Goal: Task Accomplishment & Management: Complete application form

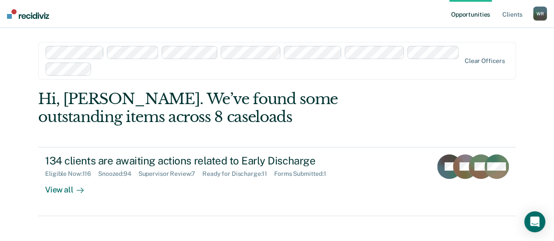
scroll to position [9, 0]
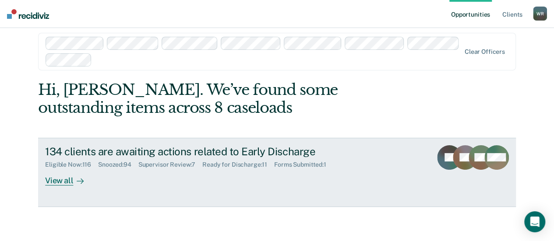
click at [55, 180] on div "View all" at bounding box center [69, 177] width 49 height 17
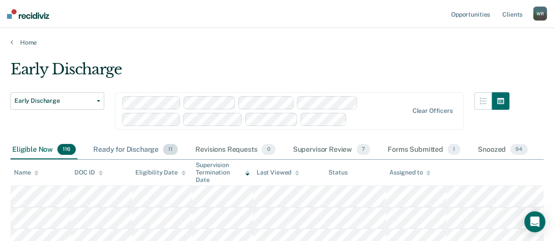
click at [139, 151] on div "Ready for Discharge 11" at bounding box center [136, 150] width 88 height 19
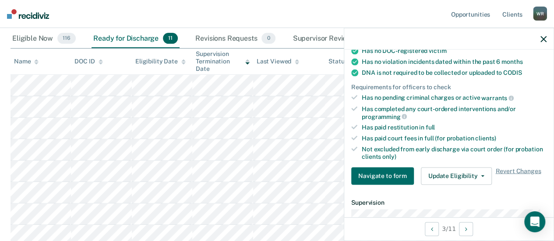
scroll to position [219, 0]
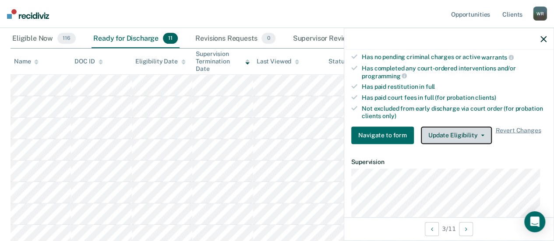
click at [478, 129] on button "Update Eligibility" at bounding box center [456, 136] width 71 height 18
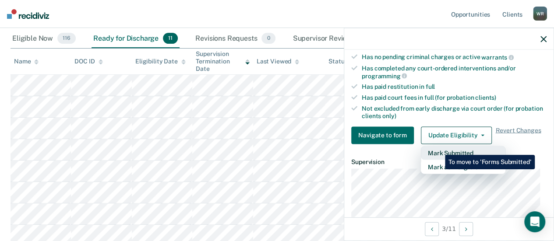
click at [439, 149] on button "Mark Submitted" at bounding box center [463, 153] width 85 height 14
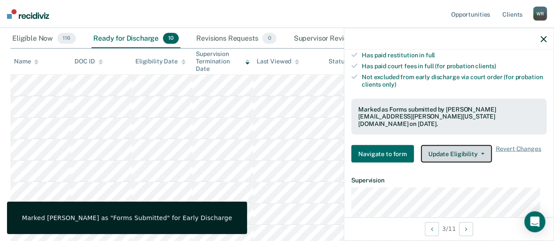
scroll to position [263, 0]
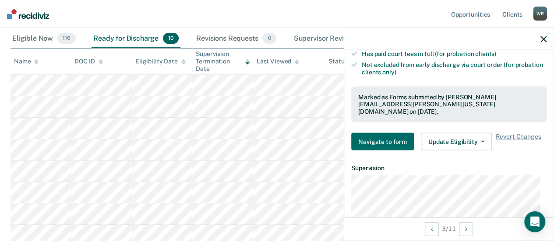
click at [313, 37] on div "Supervisor Review 7" at bounding box center [332, 38] width 81 height 19
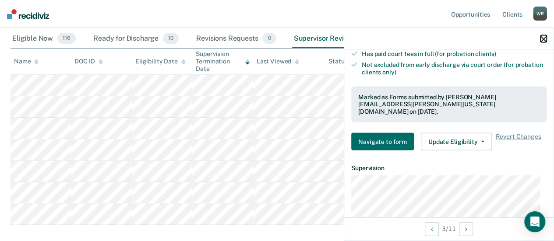
click at [543, 36] on icon "button" at bounding box center [544, 39] width 6 height 6
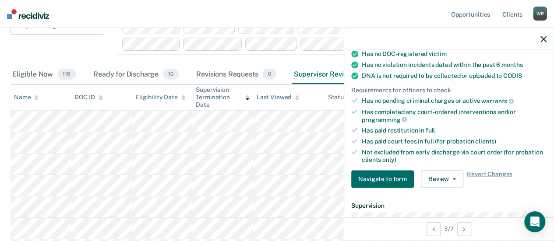
scroll to position [44, 0]
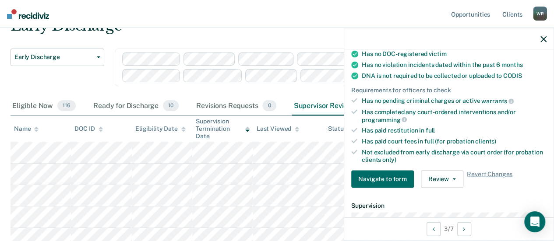
click at [75, 79] on div "Early Discharge Early Discharge" at bounding box center [58, 73] width 94 height 48
click at [545, 38] on icon "button" at bounding box center [544, 39] width 6 height 6
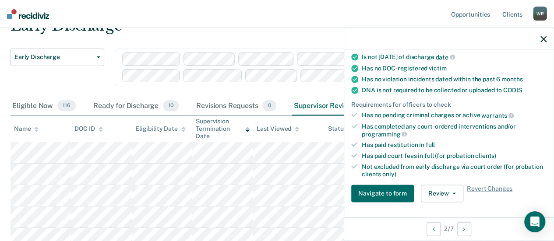
scroll to position [175, 0]
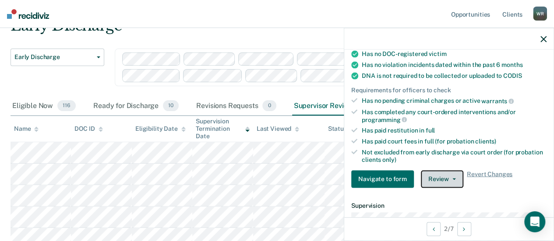
click at [453, 178] on icon "button" at bounding box center [455, 179] width 4 height 2
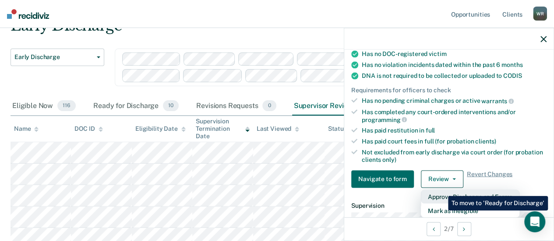
click at [442, 190] on button "Approve Discharge and Forms" at bounding box center [470, 197] width 99 height 14
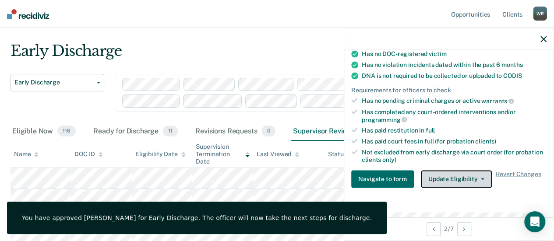
scroll to position [0, 0]
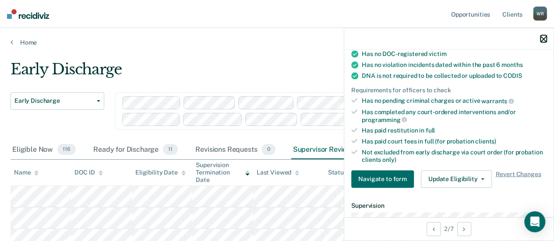
click at [545, 36] on icon "button" at bounding box center [544, 39] width 6 height 6
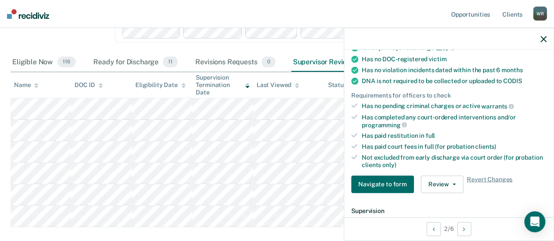
scroll to position [175, 0]
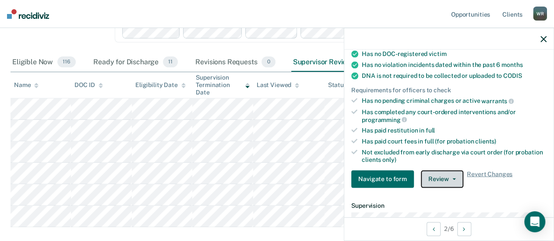
click at [454, 175] on button "Review" at bounding box center [442, 179] width 42 height 18
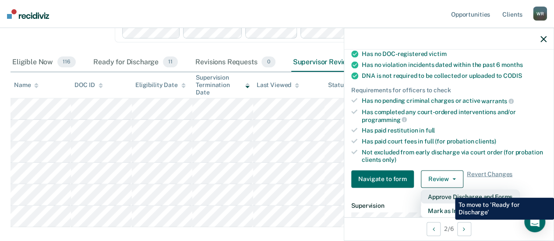
click at [449, 191] on button "Approve Discharge and Forms" at bounding box center [470, 197] width 99 height 14
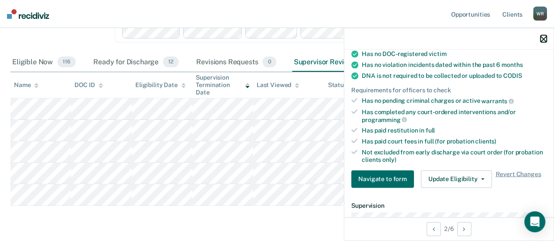
click at [544, 39] on icon "button" at bounding box center [544, 39] width 6 height 6
click at [453, 176] on button "Review" at bounding box center [442, 179] width 42 height 18
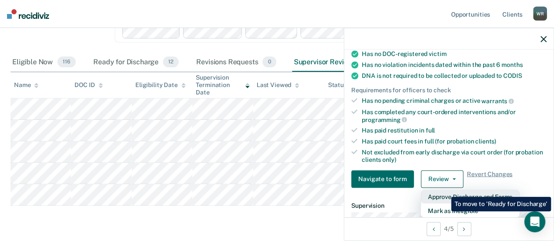
click at [445, 191] on button "Approve Discharge and Forms" at bounding box center [470, 197] width 99 height 14
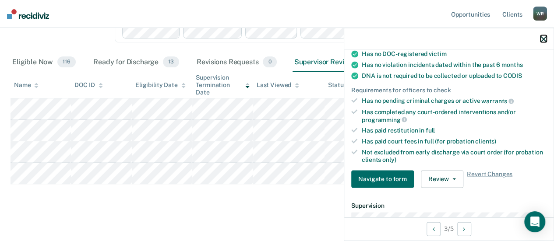
click at [546, 37] on icon "button" at bounding box center [544, 39] width 6 height 6
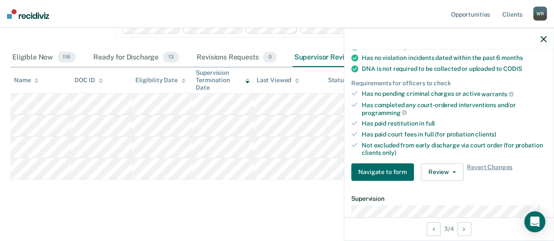
scroll to position [263, 0]
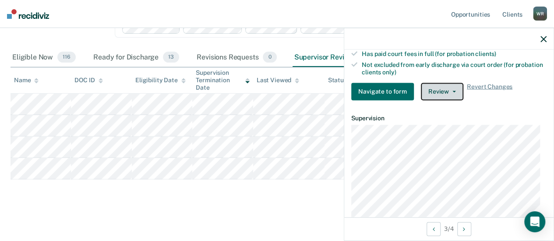
click at [449, 91] on span "button" at bounding box center [452, 92] width 7 height 2
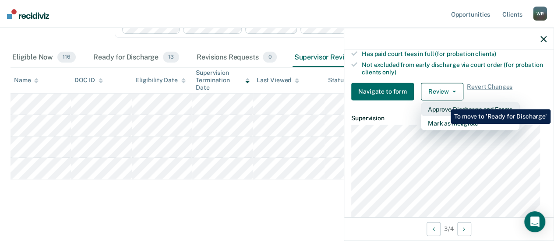
click at [444, 103] on button "Approve Discharge and Forms" at bounding box center [470, 109] width 99 height 14
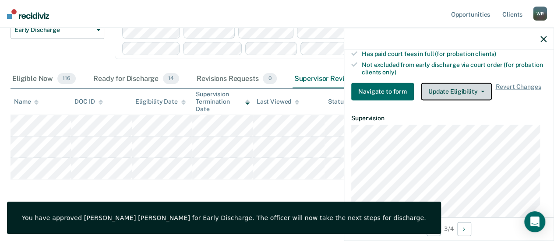
scroll to position [71, 0]
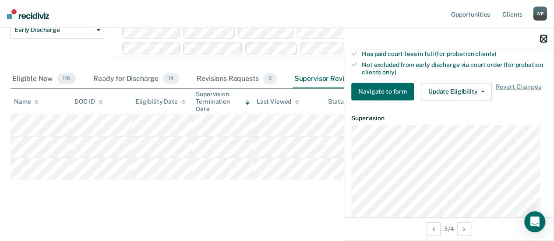
click at [544, 36] on icon "button" at bounding box center [544, 39] width 6 height 6
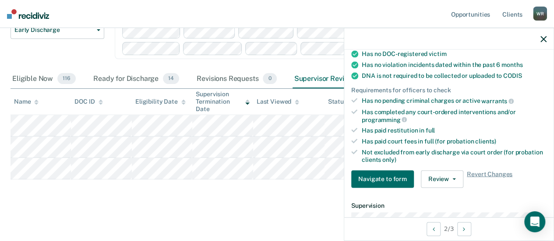
scroll to position [219, 0]
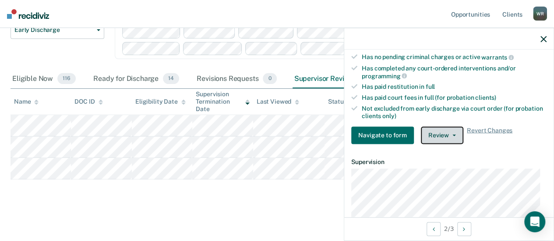
click at [451, 130] on button "Review" at bounding box center [442, 136] width 42 height 18
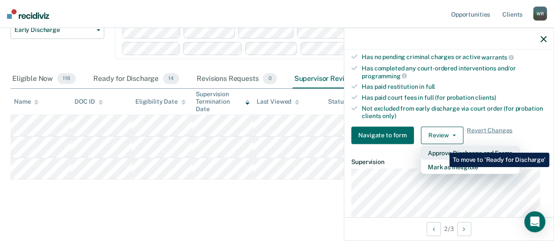
click at [443, 146] on button "Approve Discharge and Forms" at bounding box center [470, 153] width 99 height 14
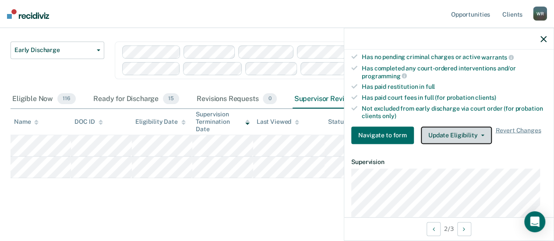
scroll to position [50, 0]
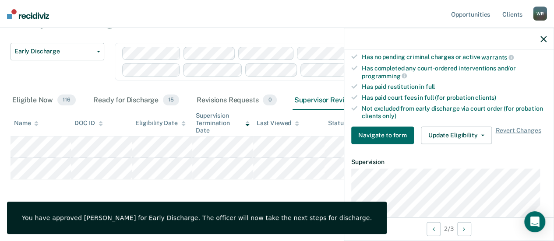
click at [541, 34] on div at bounding box center [448, 39] width 209 height 22
click at [545, 37] on icon "button" at bounding box center [544, 39] width 6 height 6
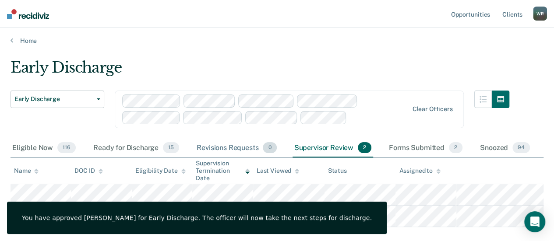
scroll to position [0, 0]
